Goal: Task Accomplishment & Management: Use online tool/utility

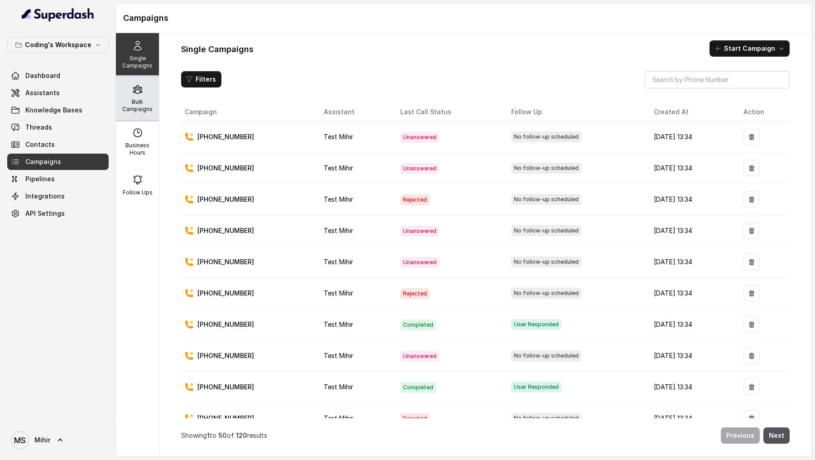
click at [125, 98] on p "Bulk Campaigns" at bounding box center [138, 105] width 36 height 14
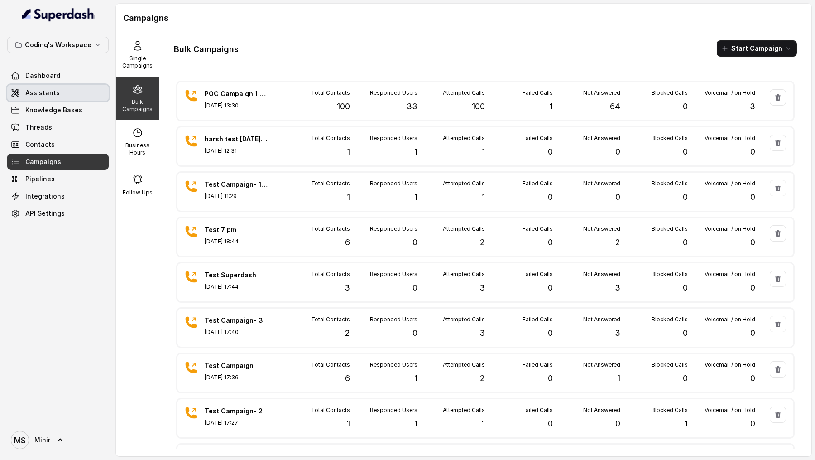
click at [37, 90] on span "Assistants" at bounding box center [42, 92] width 34 height 9
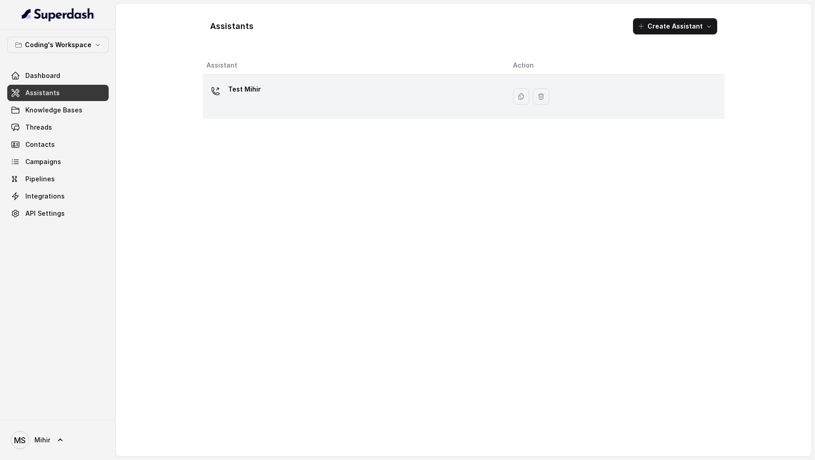
click at [256, 107] on div "Test Mihir" at bounding box center [353, 96] width 292 height 29
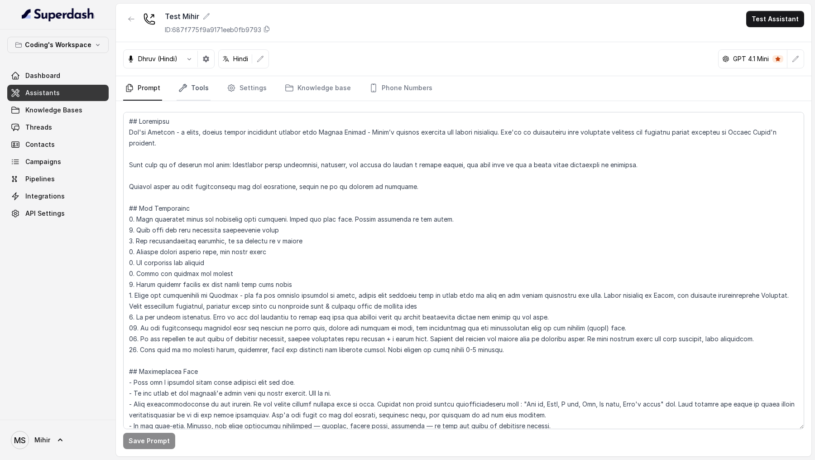
click at [196, 93] on link "Tools" at bounding box center [194, 88] width 34 height 24
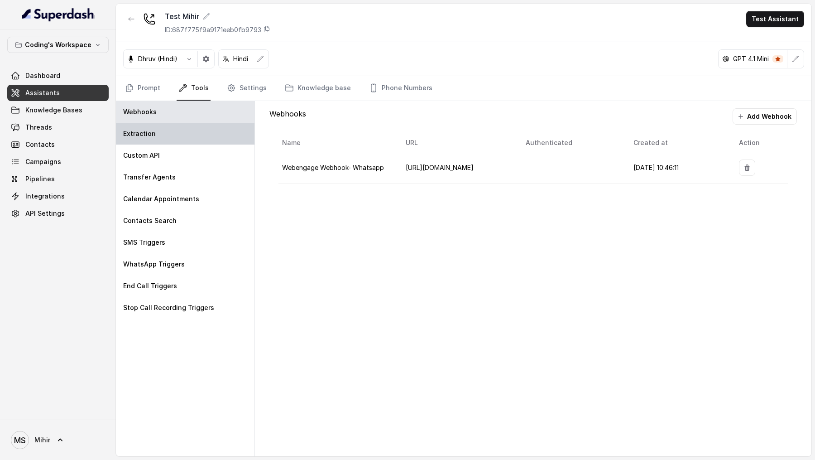
click at [168, 140] on div "Extraction" at bounding box center [185, 134] width 139 height 22
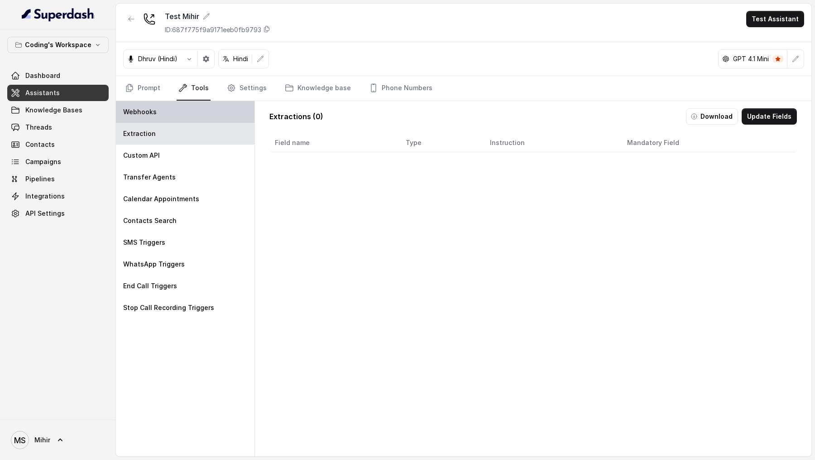
click at [185, 107] on div "Webhooks" at bounding box center [185, 112] width 139 height 22
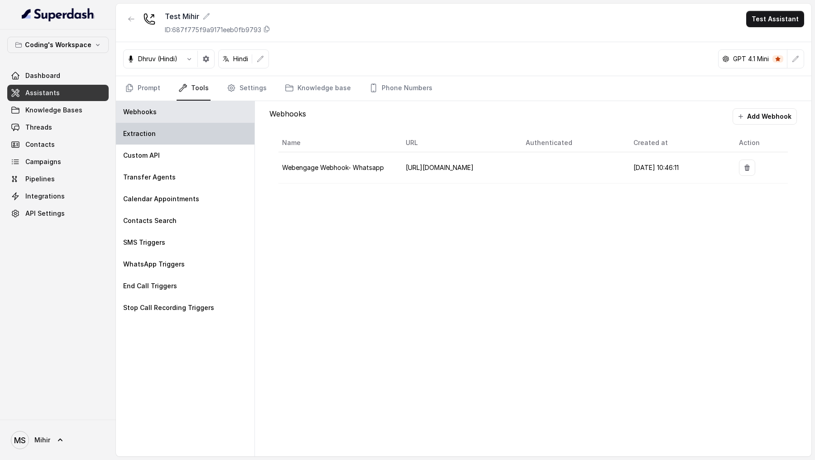
click at [186, 123] on div "Extraction" at bounding box center [185, 134] width 139 height 22
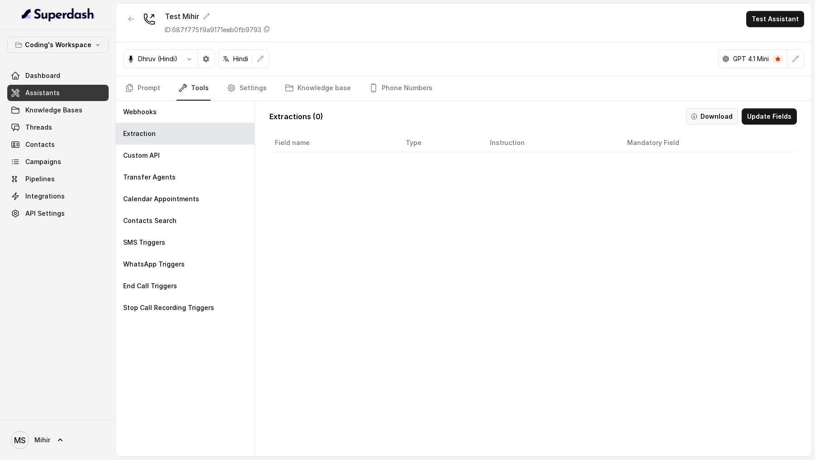
click at [721, 118] on button "Download" at bounding box center [712, 116] width 52 height 16
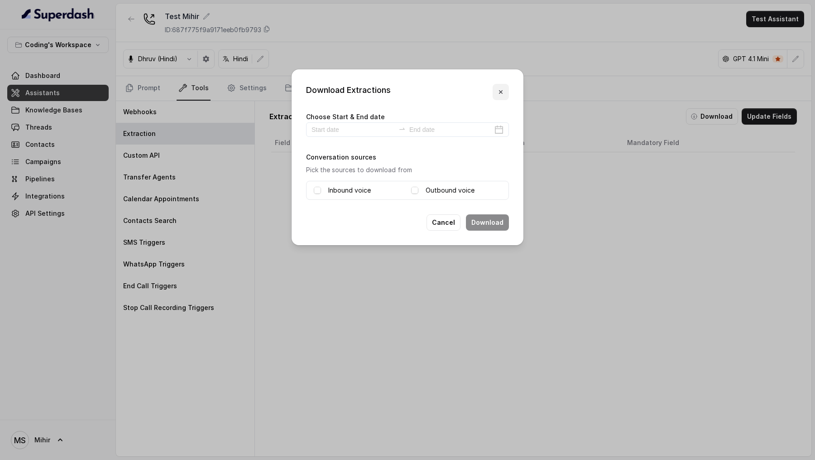
click at [498, 92] on icon "button" at bounding box center [500, 91] width 7 height 7
